Goal: Check status: Check status

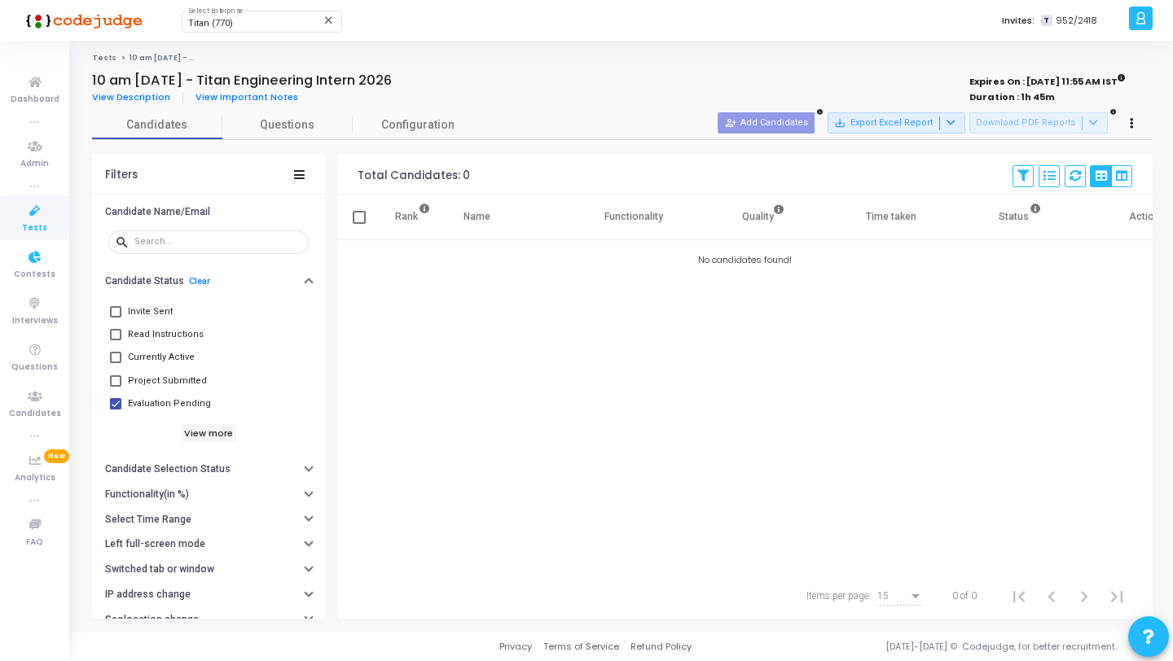
click at [45, 227] on link "Tests" at bounding box center [34, 217] width 69 height 45
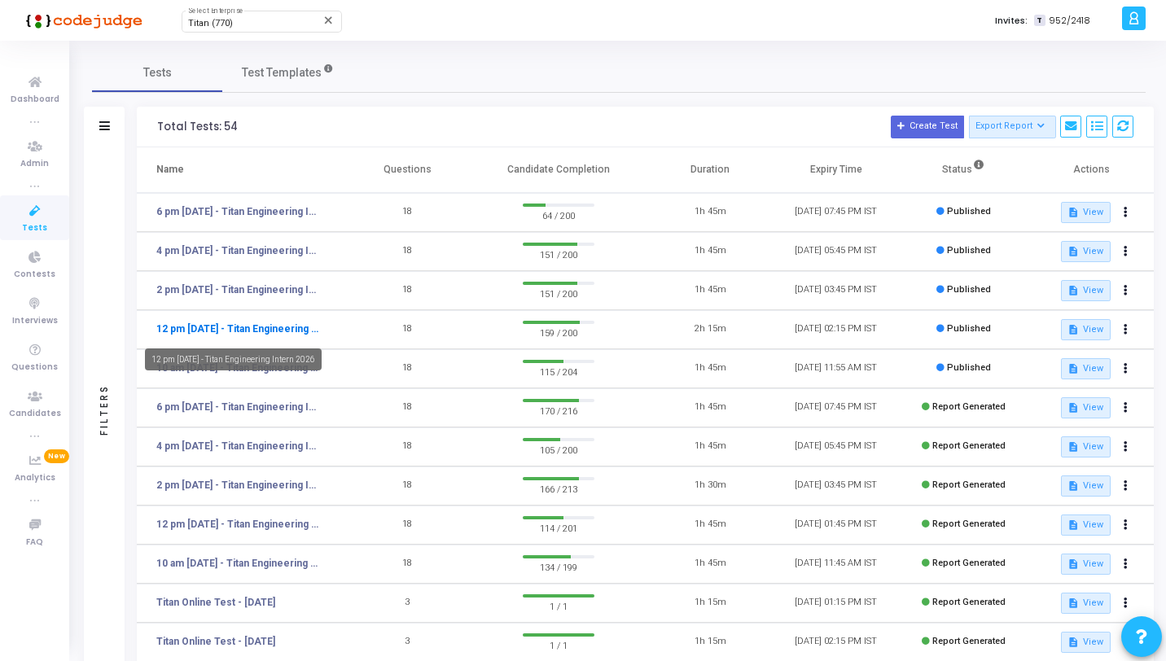
click at [217, 329] on link "12 pm [DATE] - Titan Engineering Intern 2026" at bounding box center [237, 329] width 163 height 15
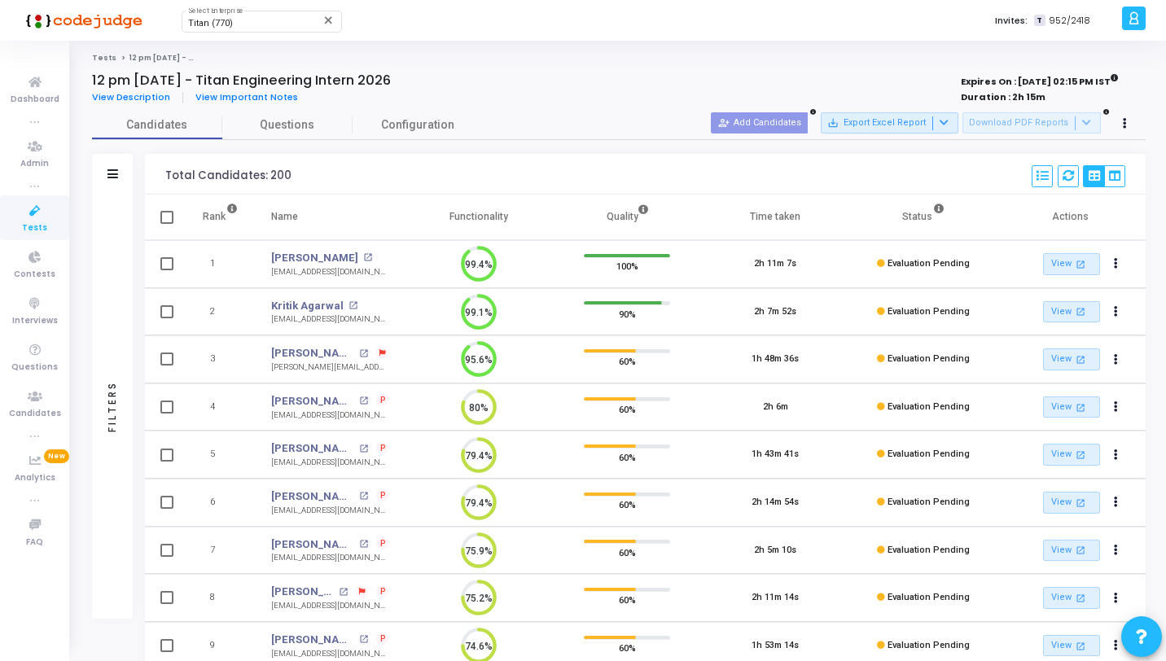
click at [108, 319] on div "Filters" at bounding box center [112, 406] width 15 height 179
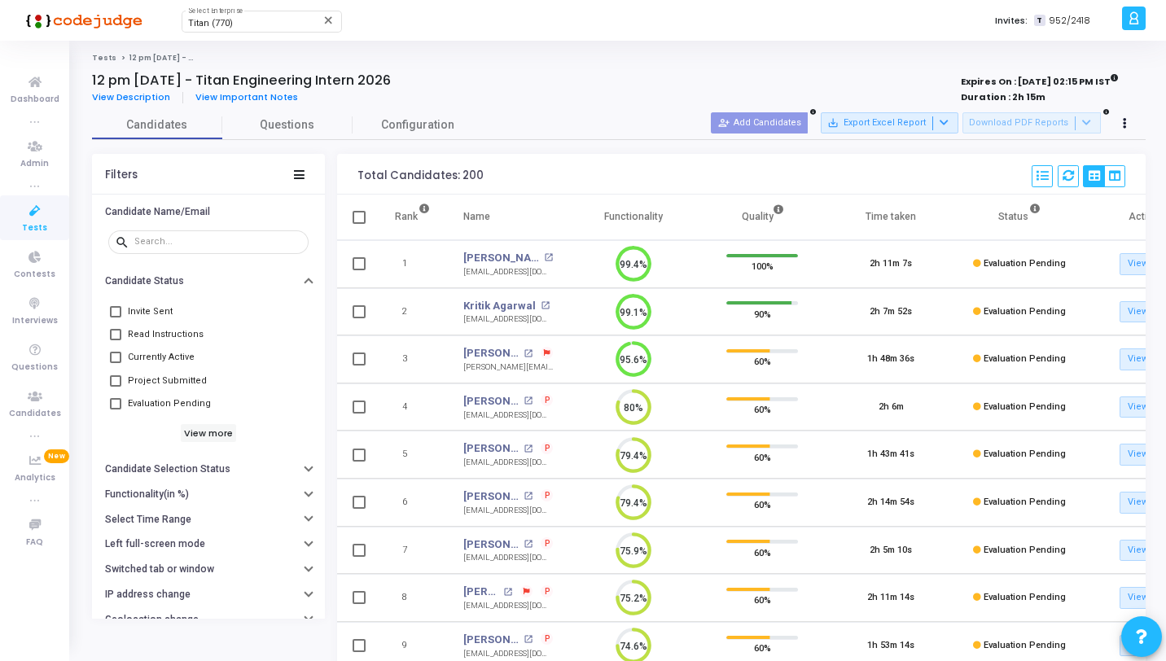
click at [181, 410] on span "Evaluation Pending" at bounding box center [169, 404] width 83 height 20
click at [116, 410] on input "Evaluation Pending" at bounding box center [115, 410] width 1 height 1
checkbox input "true"
click at [1076, 169] on button at bounding box center [1068, 176] width 21 height 22
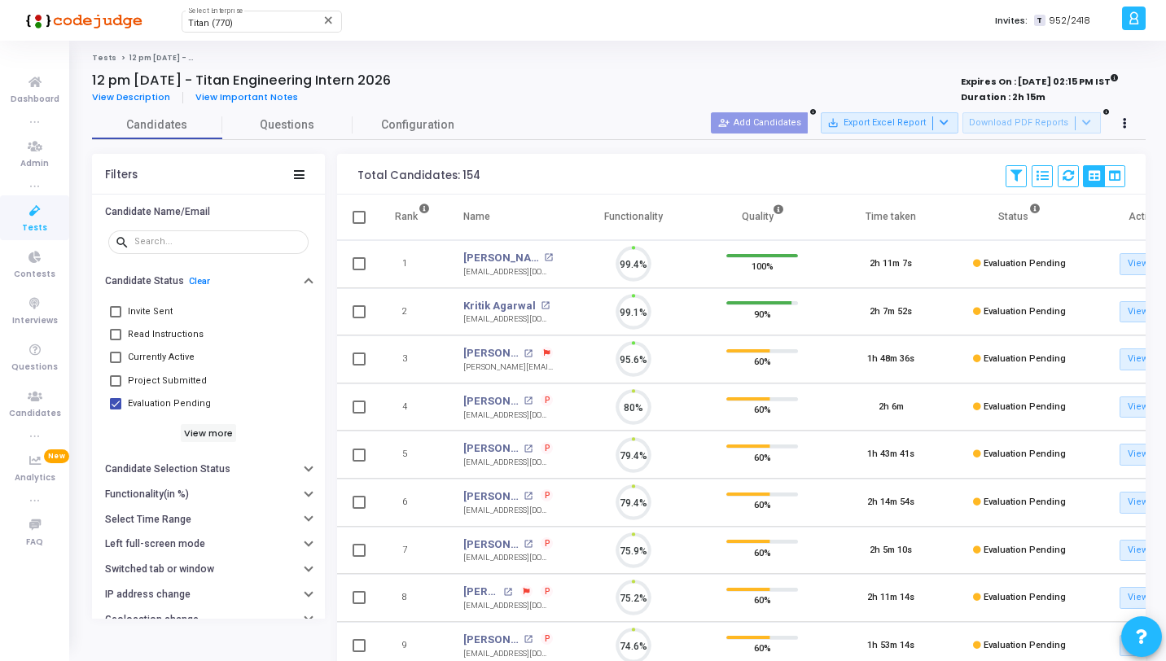
scroll to position [34, 42]
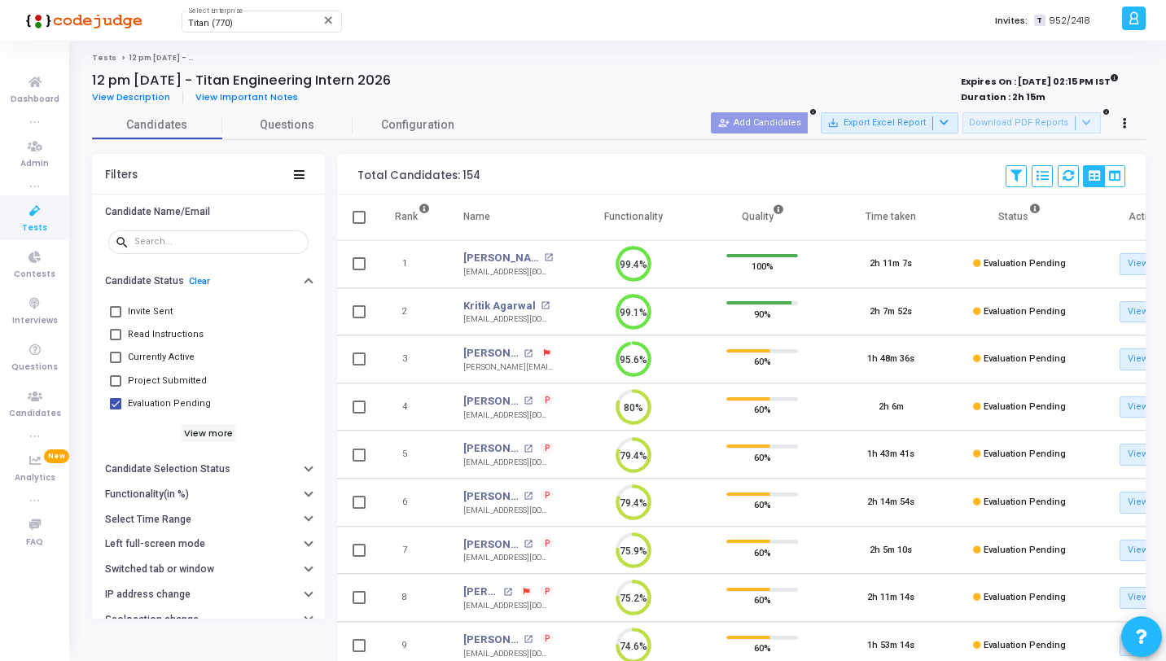
click at [29, 236] on link "Tests" at bounding box center [34, 217] width 69 height 45
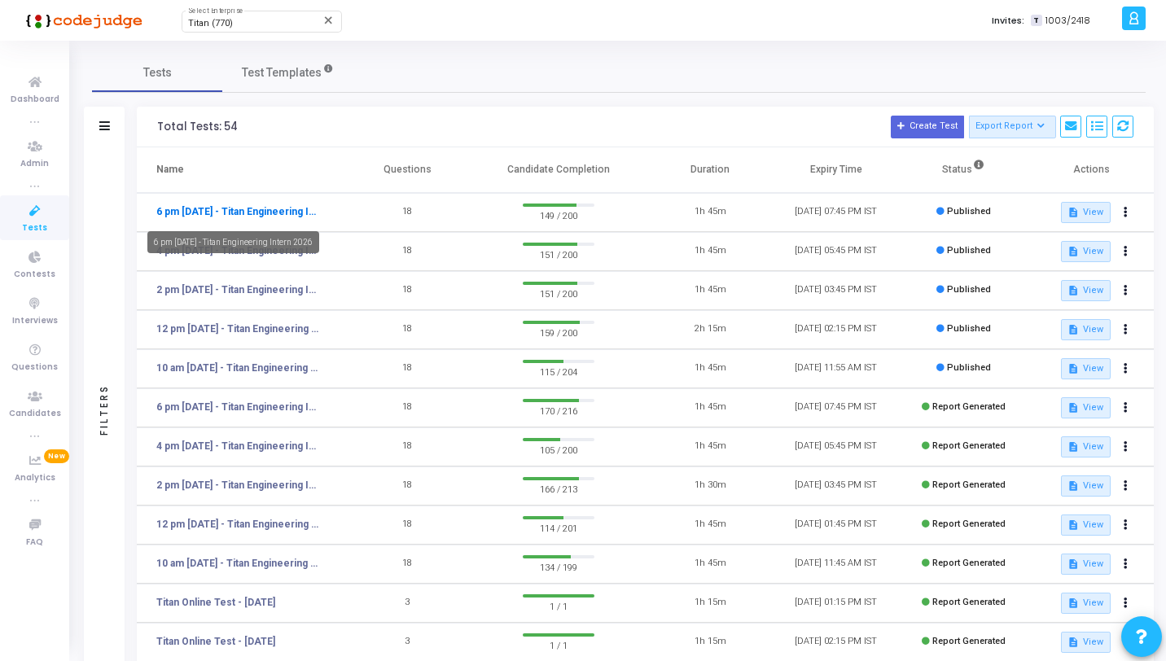
click at [242, 211] on link "6 pm [DATE] - Titan Engineering Intern 2026" at bounding box center [237, 211] width 163 height 15
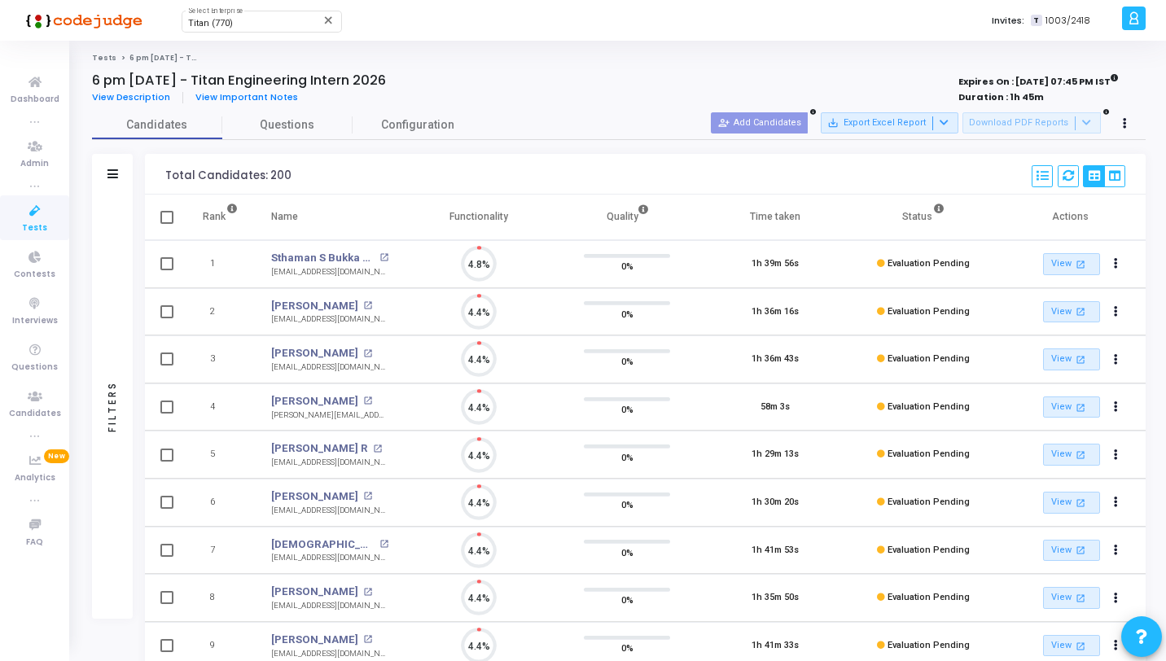
scroll to position [34, 42]
